Goal: Find specific page/section: Find specific page/section

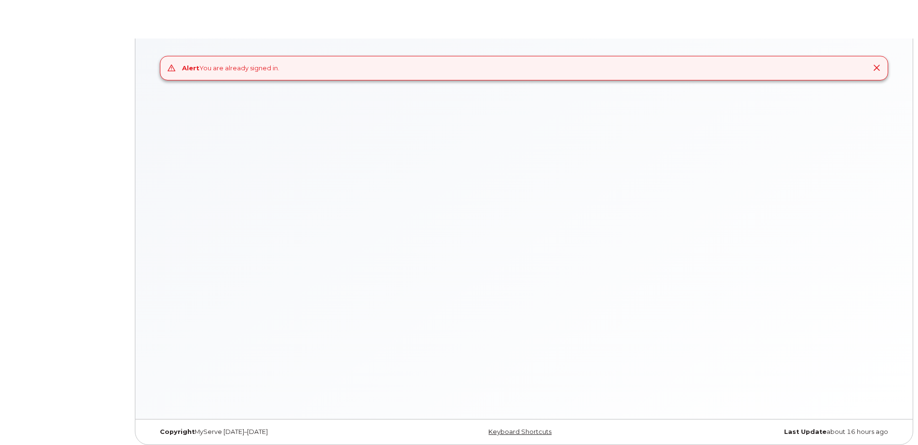
click at [458, 209] on div "Alert You are already signed in." at bounding box center [524, 229] width 778 height 381
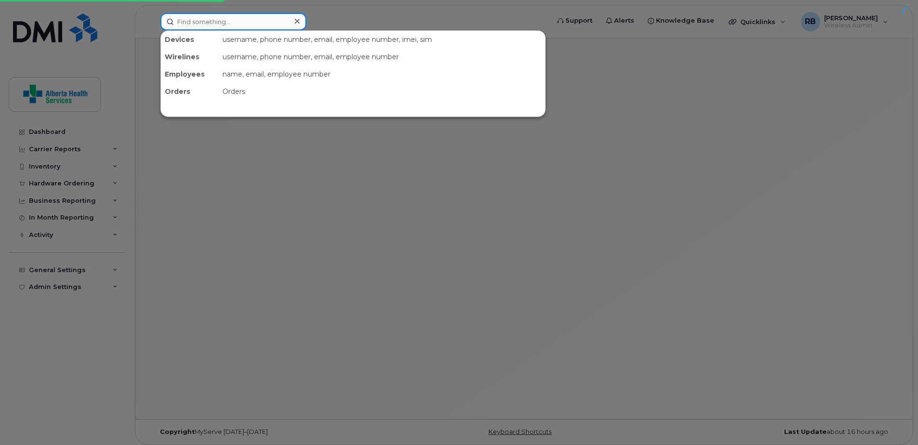
click at [221, 22] on input at bounding box center [233, 21] width 146 height 17
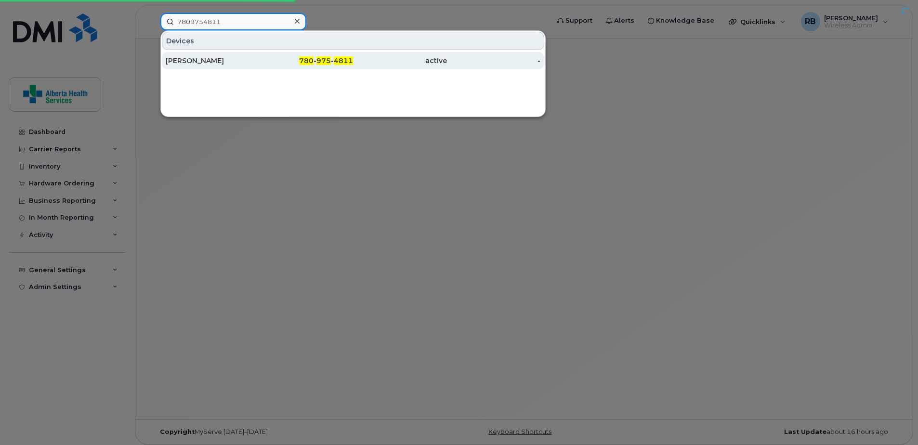
type input "7809754811"
click at [246, 68] on div "Tricia Funk" at bounding box center [213, 60] width 94 height 17
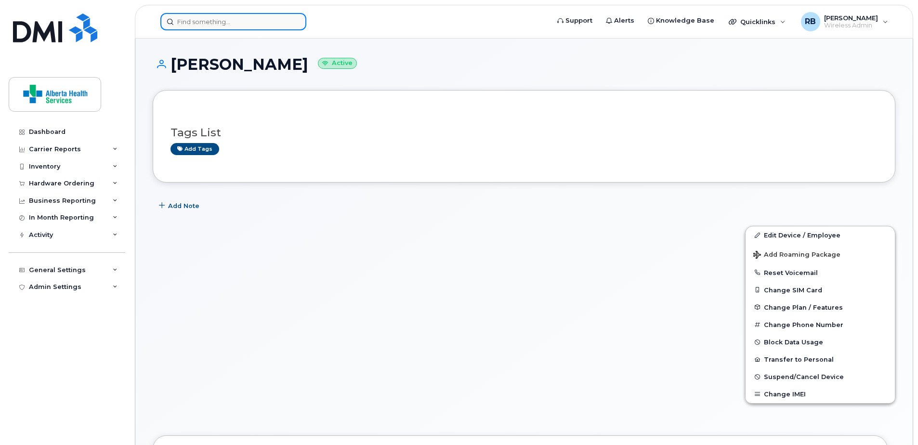
click at [239, 24] on input at bounding box center [233, 21] width 146 height 17
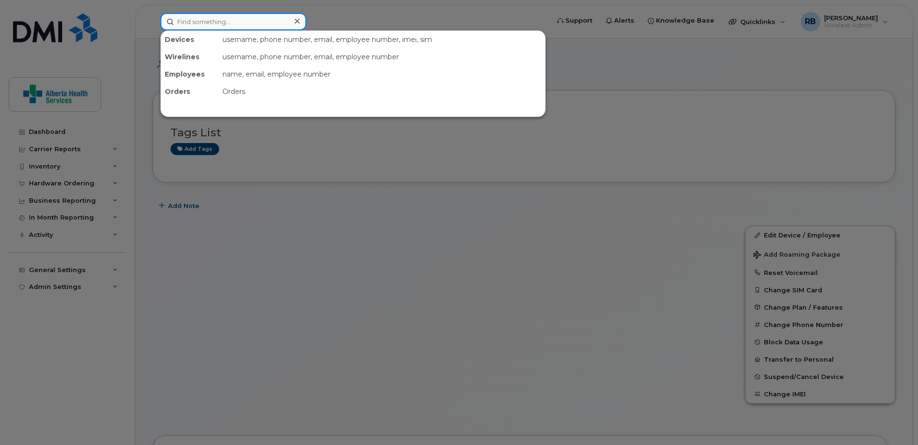
paste input "354216331055461"
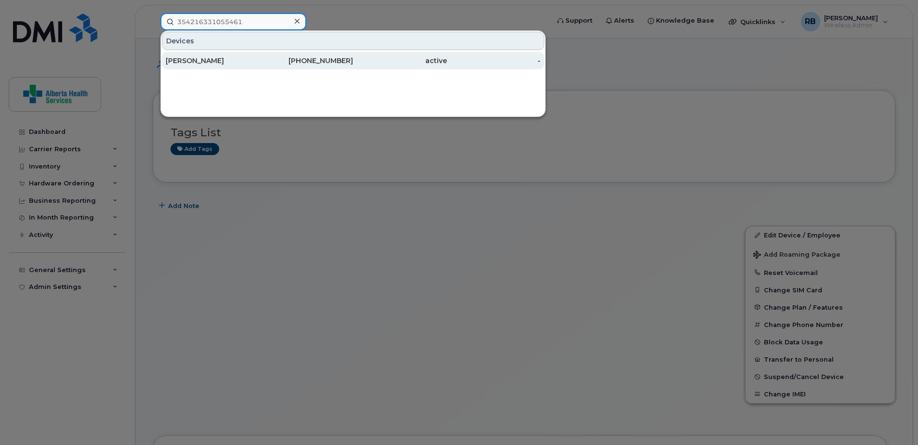
type input "354216331055461"
click at [270, 62] on div "780-300-7023" at bounding box center [307, 61] width 94 height 10
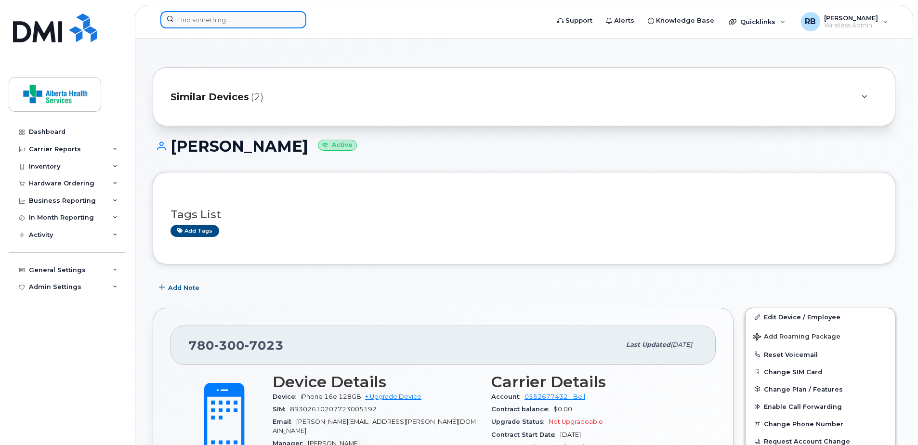
click at [236, 20] on input at bounding box center [233, 19] width 146 height 17
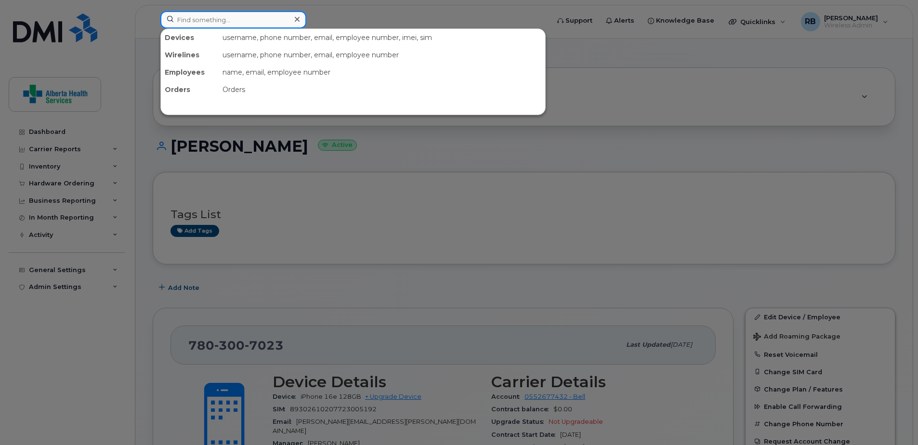
paste input "89302610207733079591"
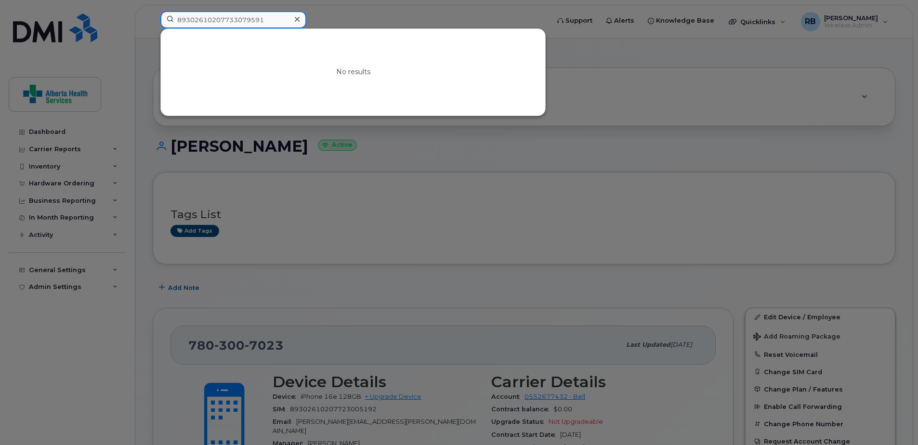
type input "89302610207733079591"
drag, startPoint x: 275, startPoint y: 18, endPoint x: 98, endPoint y: 7, distance: 177.7
click at [153, 11] on div "89302610207733079591 No results" at bounding box center [352, 21] width 398 height 21
